Goal: Find specific page/section: Find specific page/section

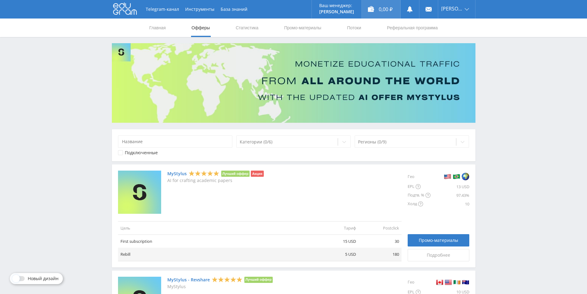
click at [382, 12] on div "0,00 ₽" at bounding box center [381, 9] width 39 height 19
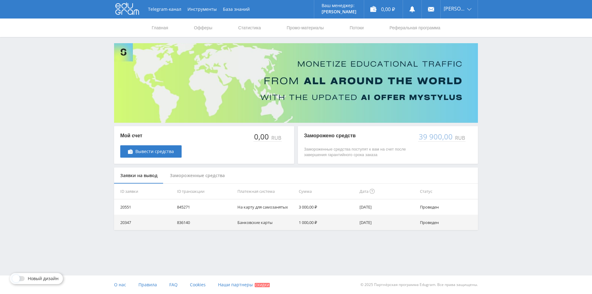
click at [365, 149] on p "Замороженные средства поступят к вам на счет после завершения гарантийного срок…" at bounding box center [358, 151] width 108 height 11
click at [196, 27] on link "Офферы" at bounding box center [203, 28] width 20 height 19
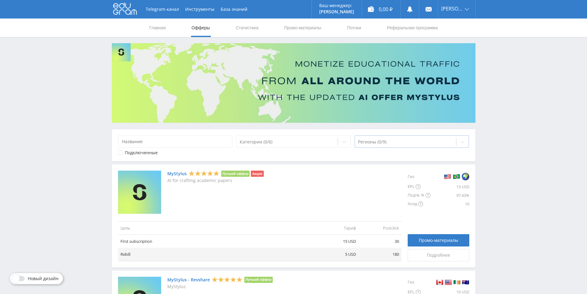
click at [385, 142] on div at bounding box center [405, 142] width 95 height 6
click at [376, 139] on div at bounding box center [405, 142] width 95 height 6
click at [443, 141] on div at bounding box center [405, 142] width 95 height 6
click at [462, 141] on icon at bounding box center [462, 141] width 5 height 5
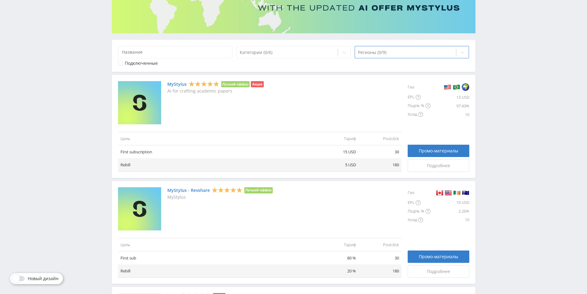
scroll to position [14, 0]
